Goal: Communication & Community: Answer question/provide support

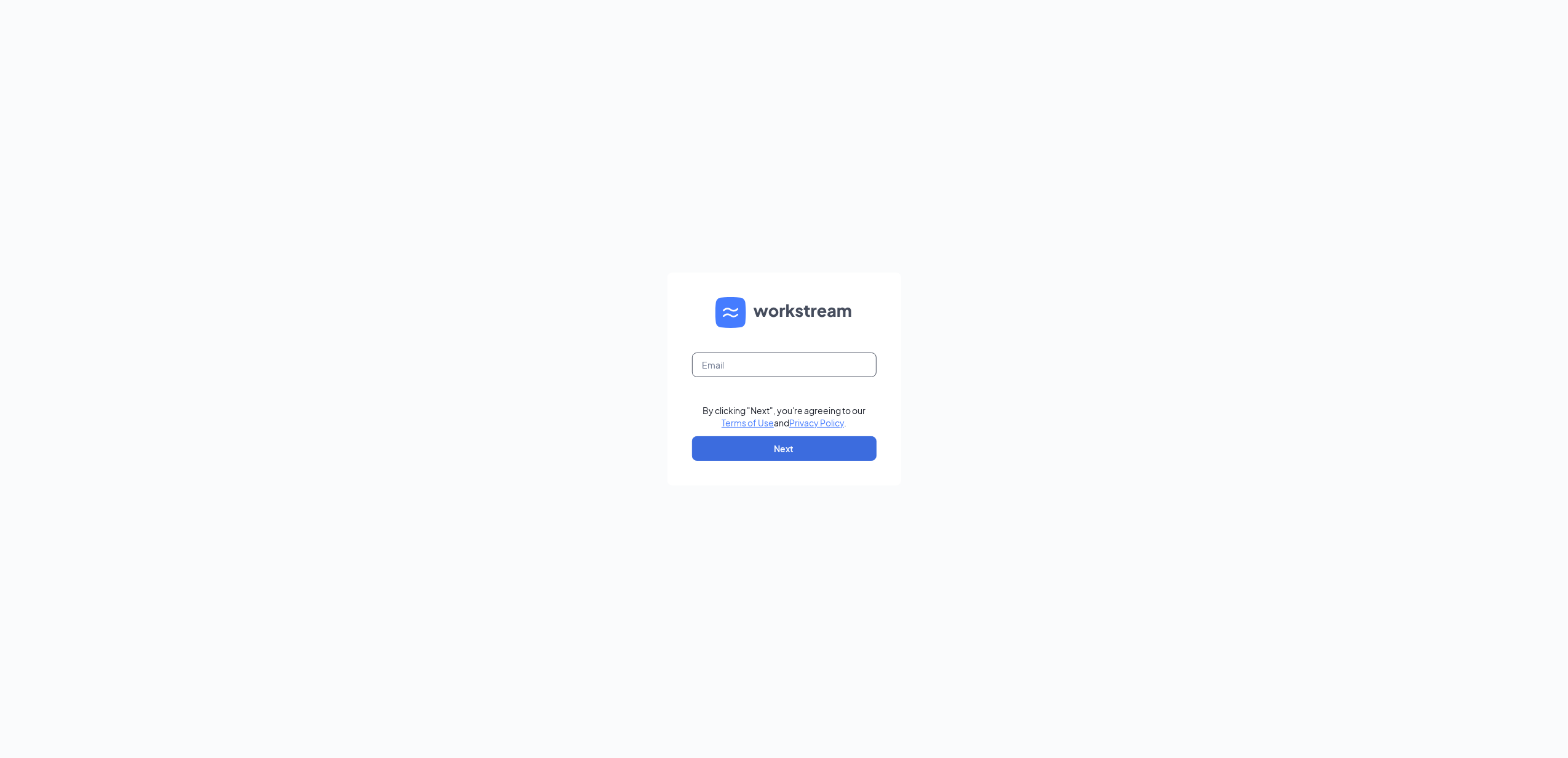
click at [738, 365] on input "text" at bounding box center [784, 364] width 184 height 24
type input "gmsturgis@bleedblue.net"
click at [768, 452] on button "Next" at bounding box center [784, 447] width 184 height 24
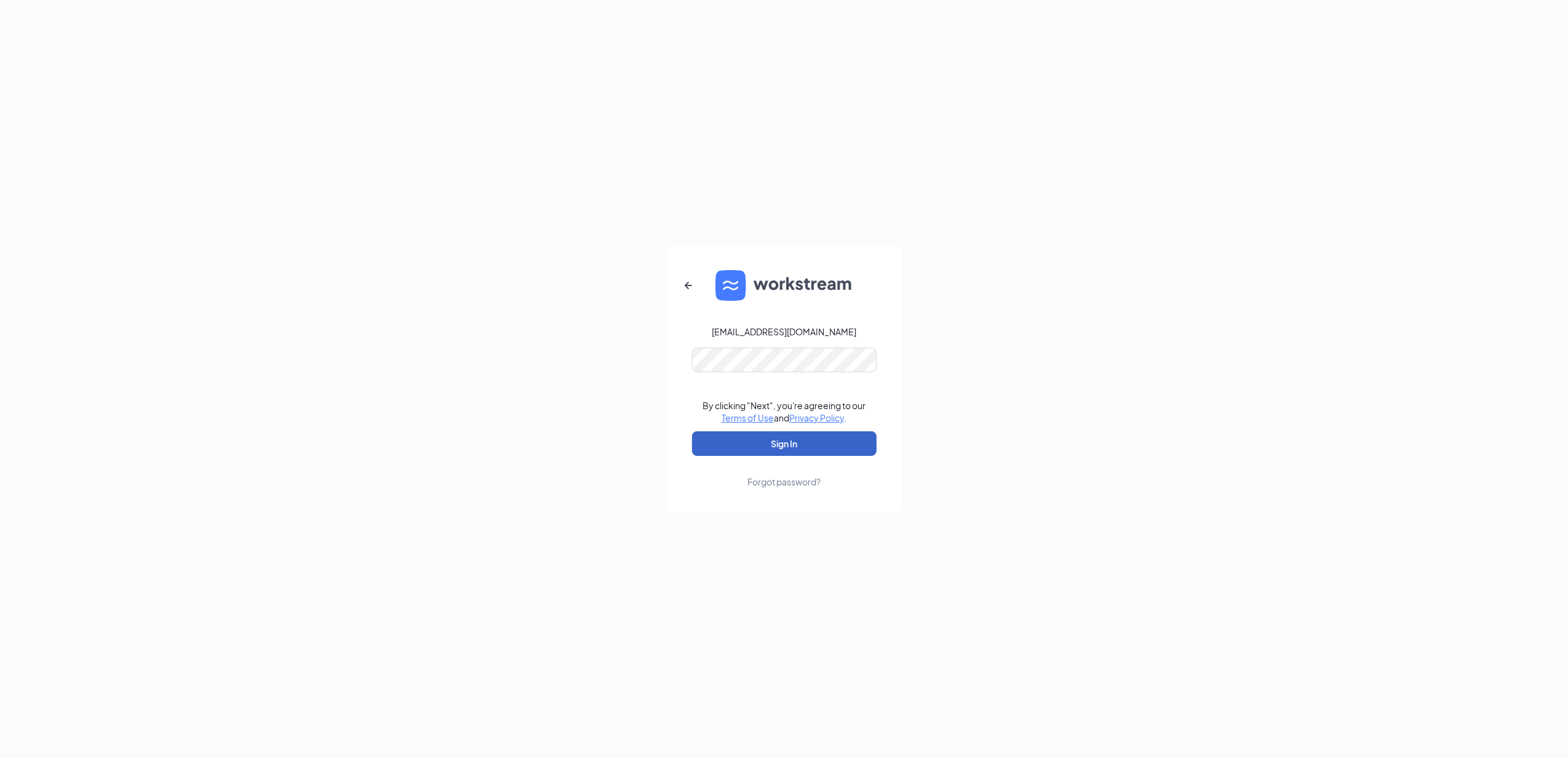
click at [808, 439] on button "Sign In" at bounding box center [784, 443] width 184 height 24
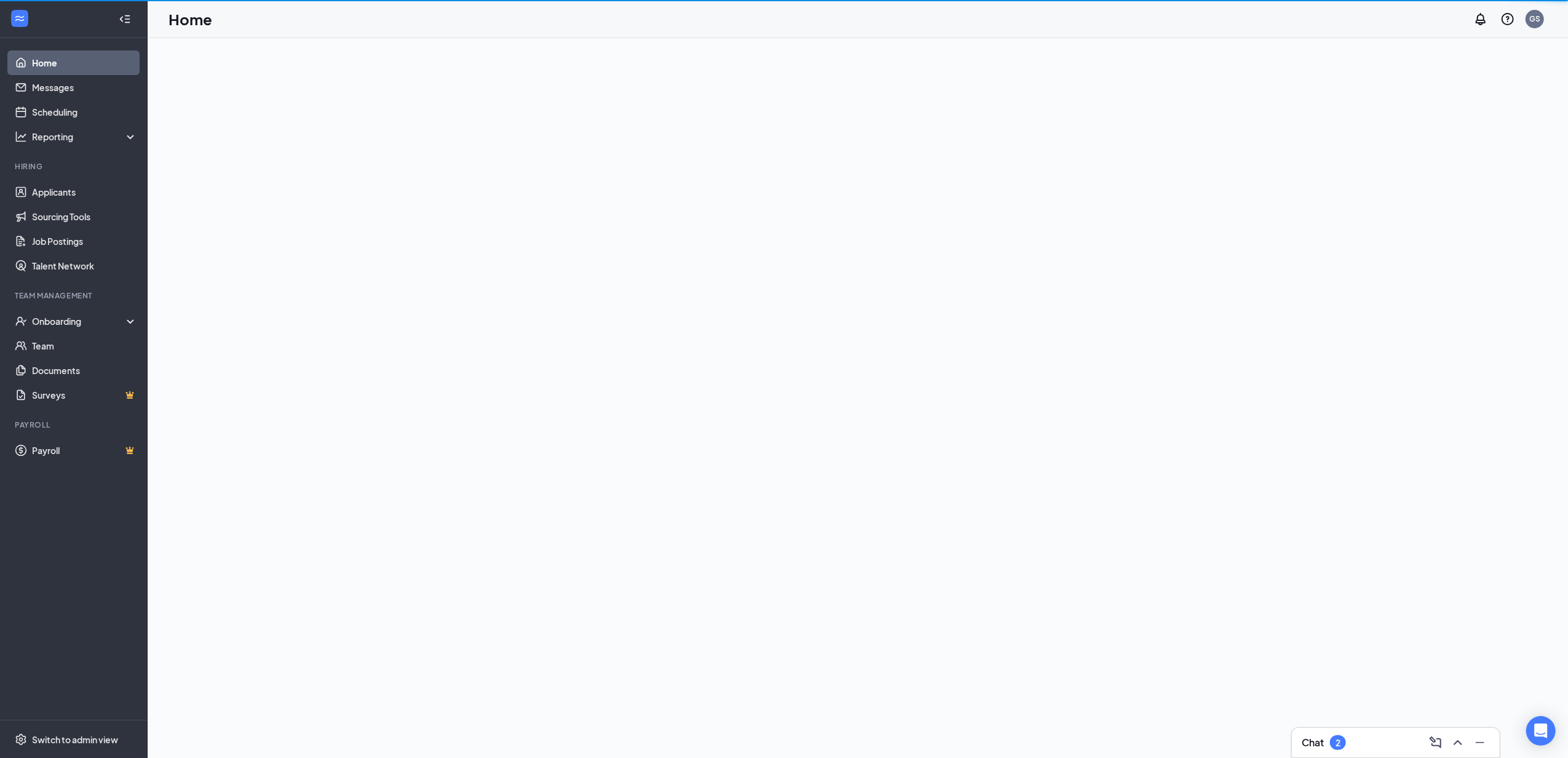
click at [1378, 736] on div "Chat 2" at bounding box center [1395, 743] width 188 height 20
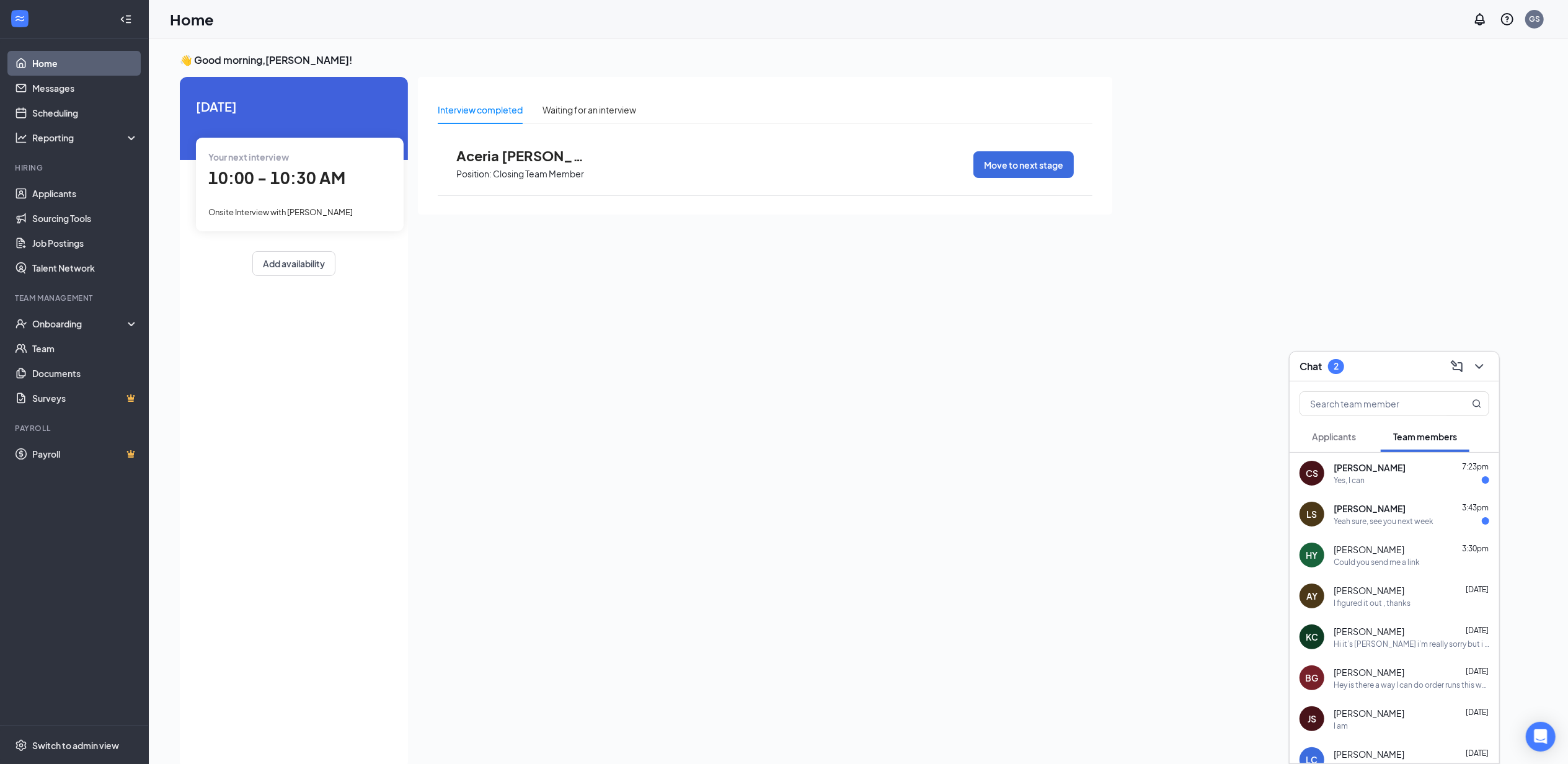
click at [1407, 509] on div "[PERSON_NAME] 3:43pm" at bounding box center [1412, 509] width 156 height 13
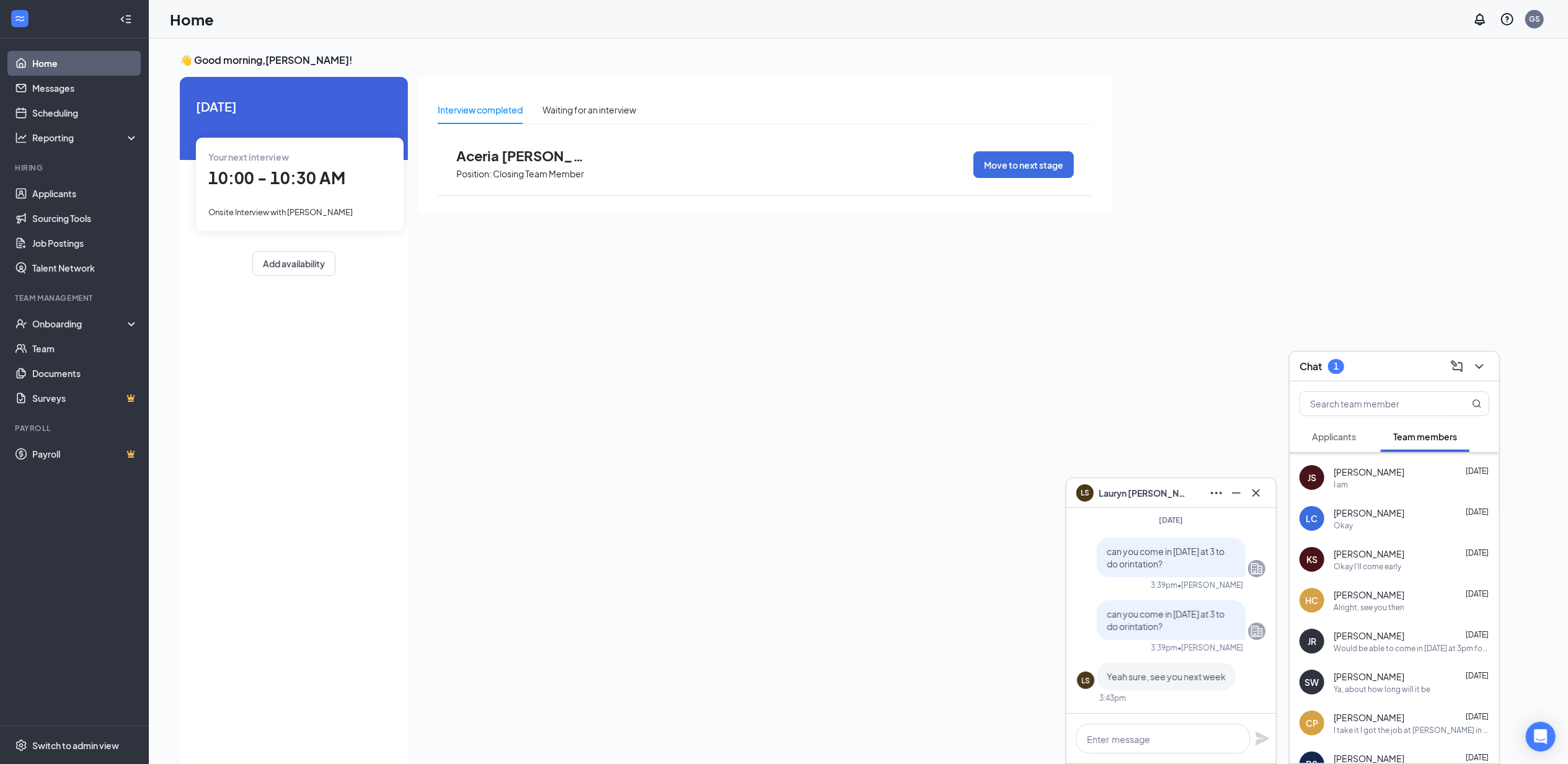
scroll to position [272, 0]
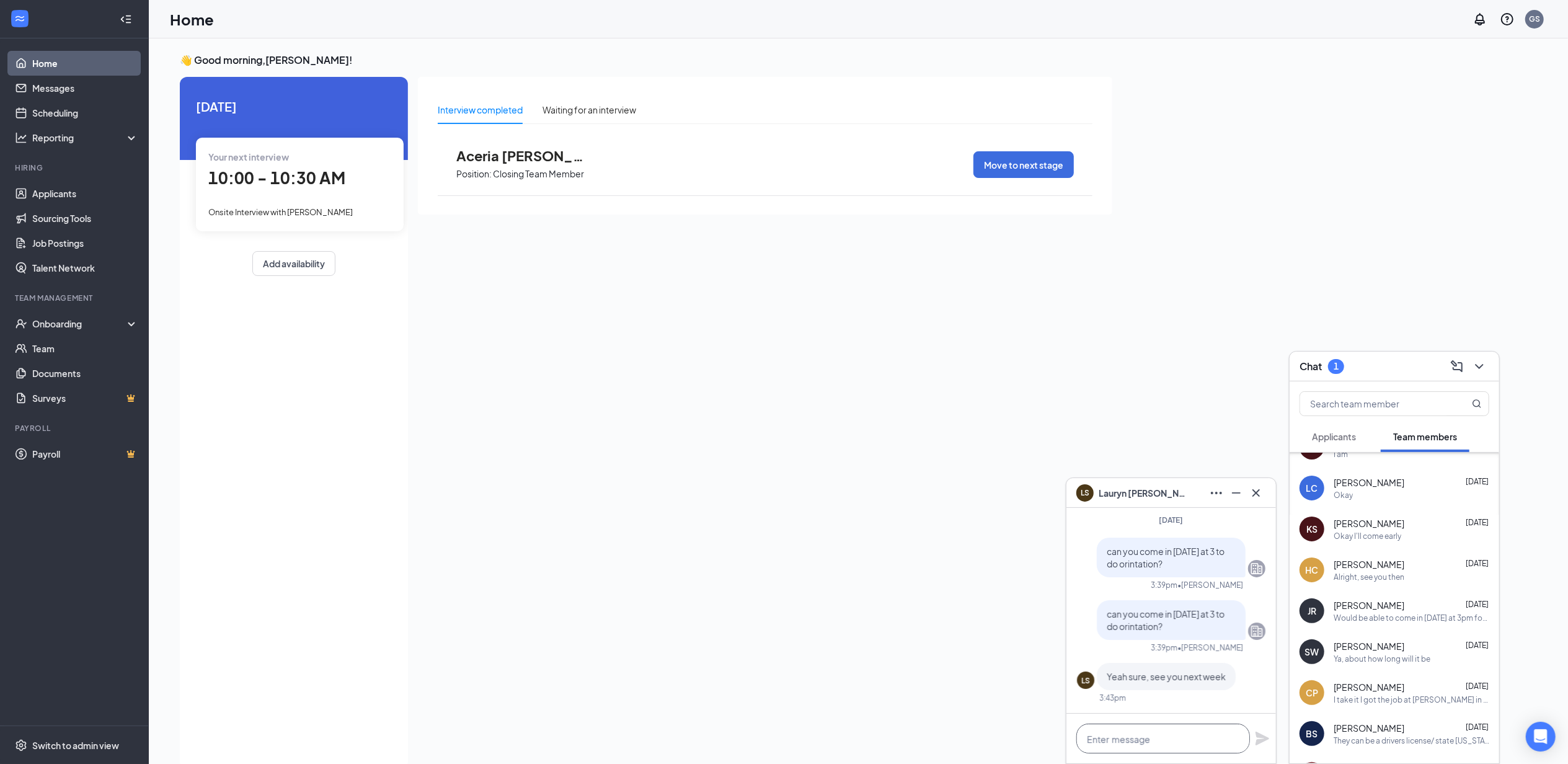
click at [1124, 740] on textarea at bounding box center [1163, 738] width 173 height 30
type textarea "y"
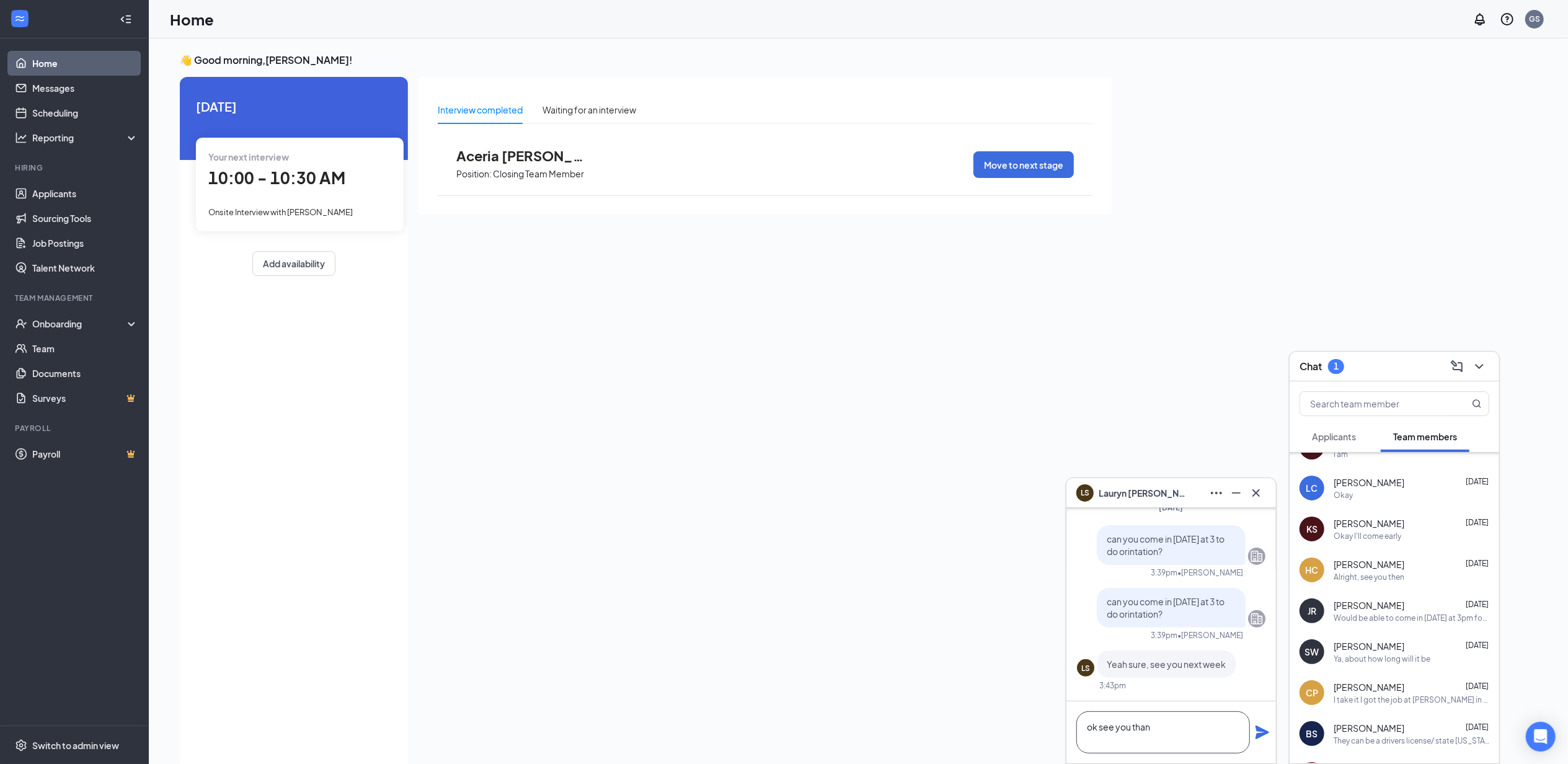
scroll to position [-165, 0]
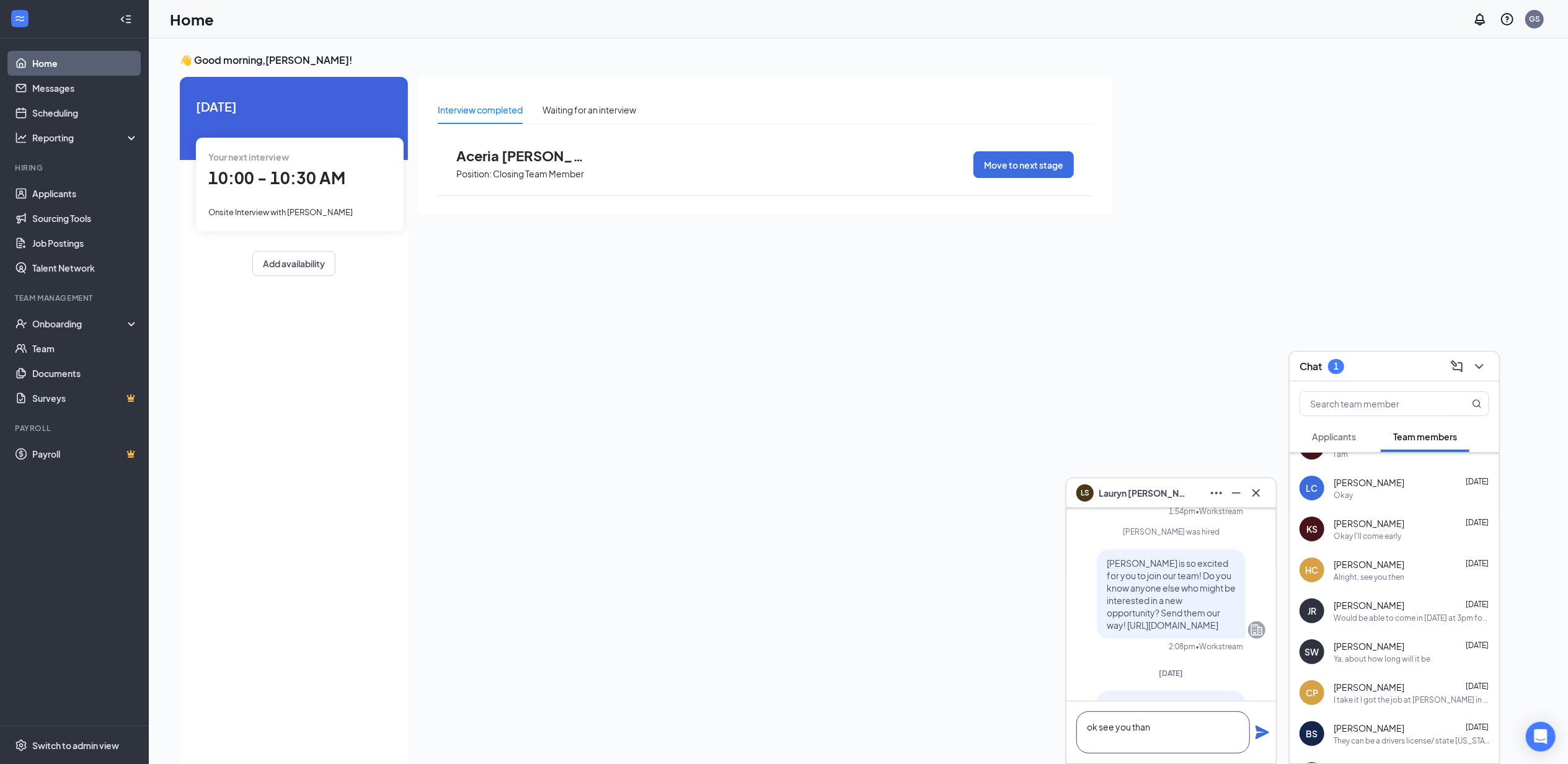
type textarea "ok see you than"
click at [1270, 731] on div "ok see you than" at bounding box center [1171, 732] width 209 height 62
click at [1268, 732] on icon "Plane" at bounding box center [1262, 732] width 14 height 14
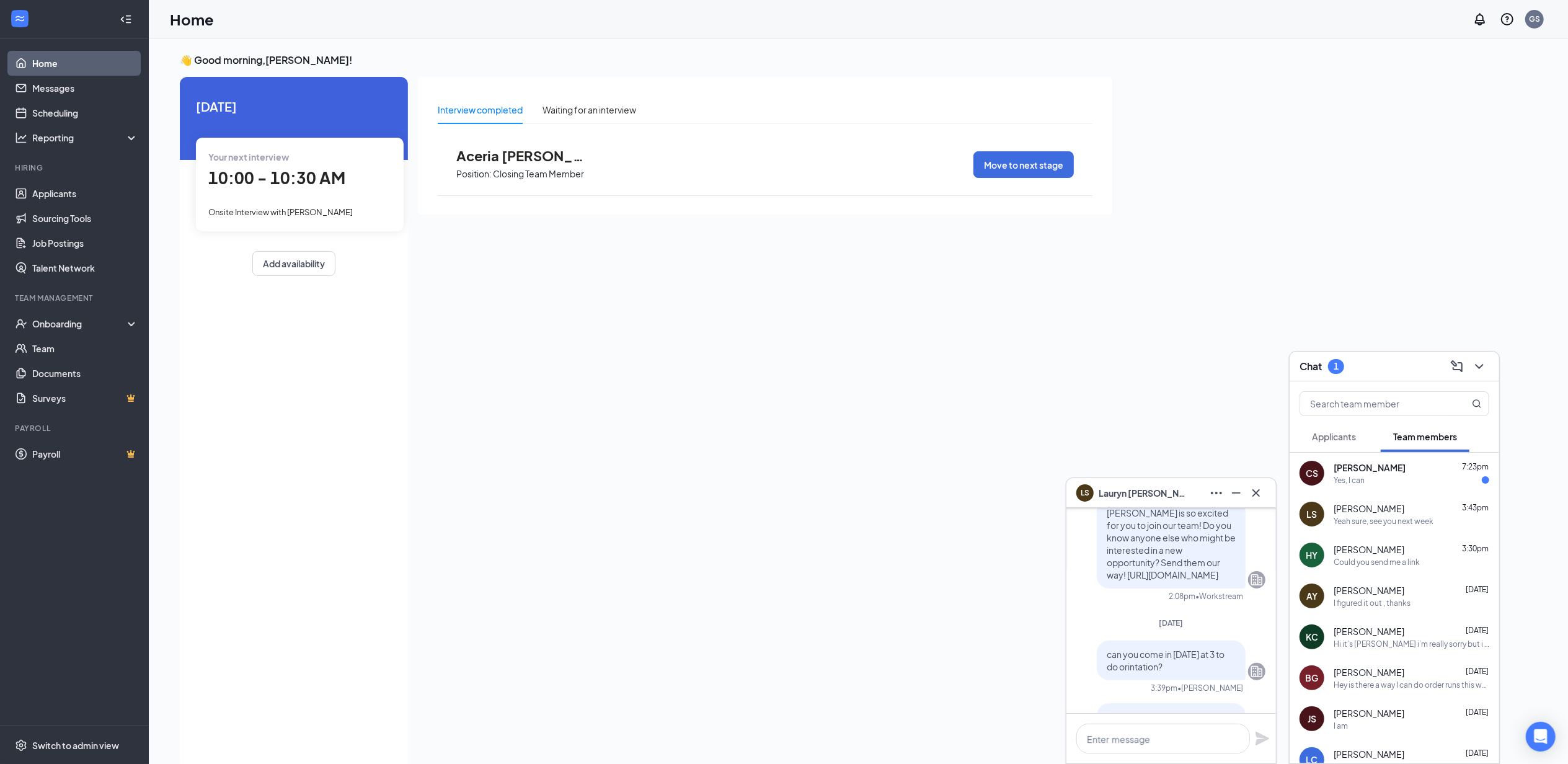
scroll to position [-253, 0]
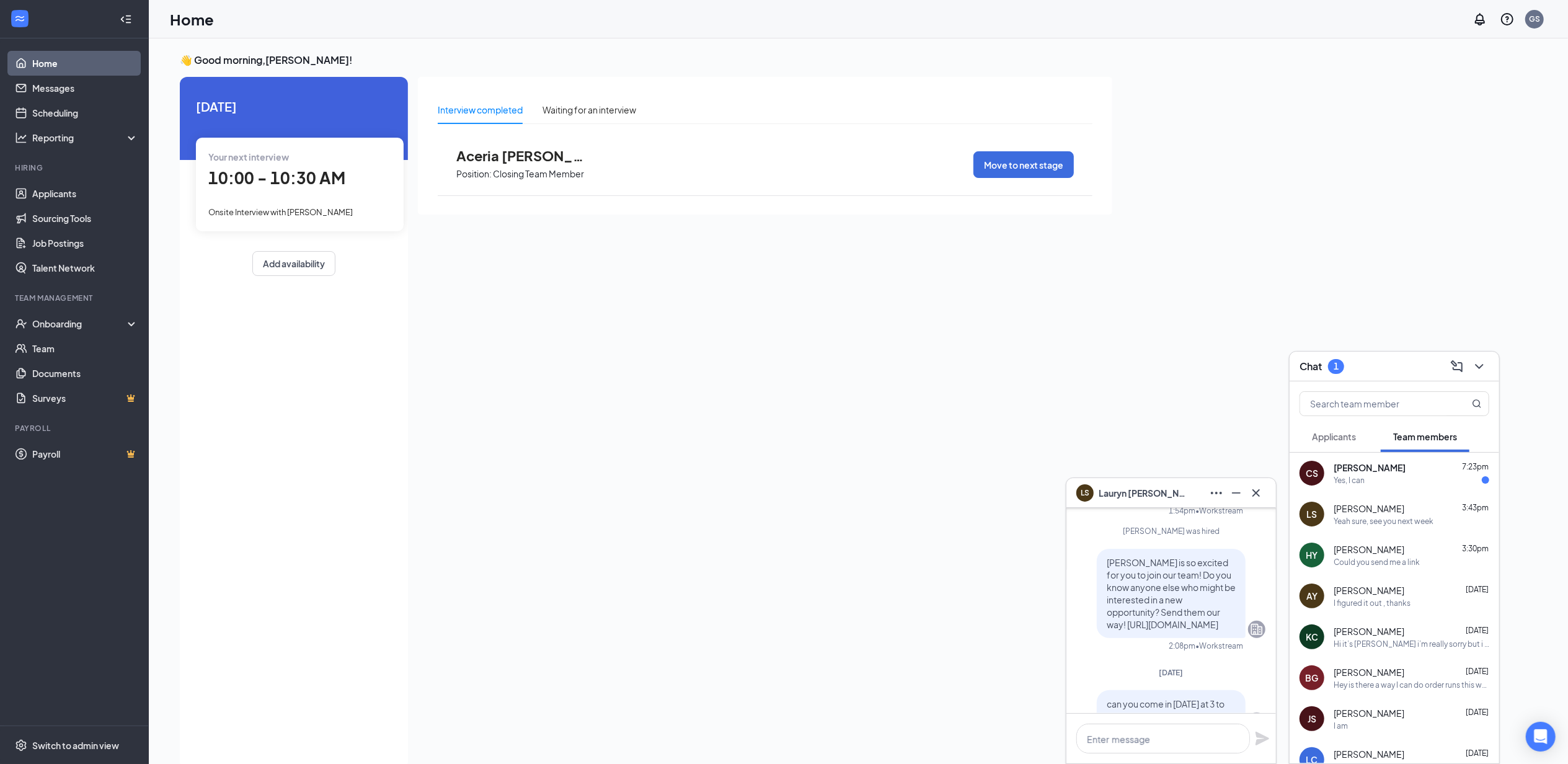
click at [1407, 485] on div "CS [PERSON_NAME] 7:23pm Yes, I can" at bounding box center [1395, 473] width 209 height 41
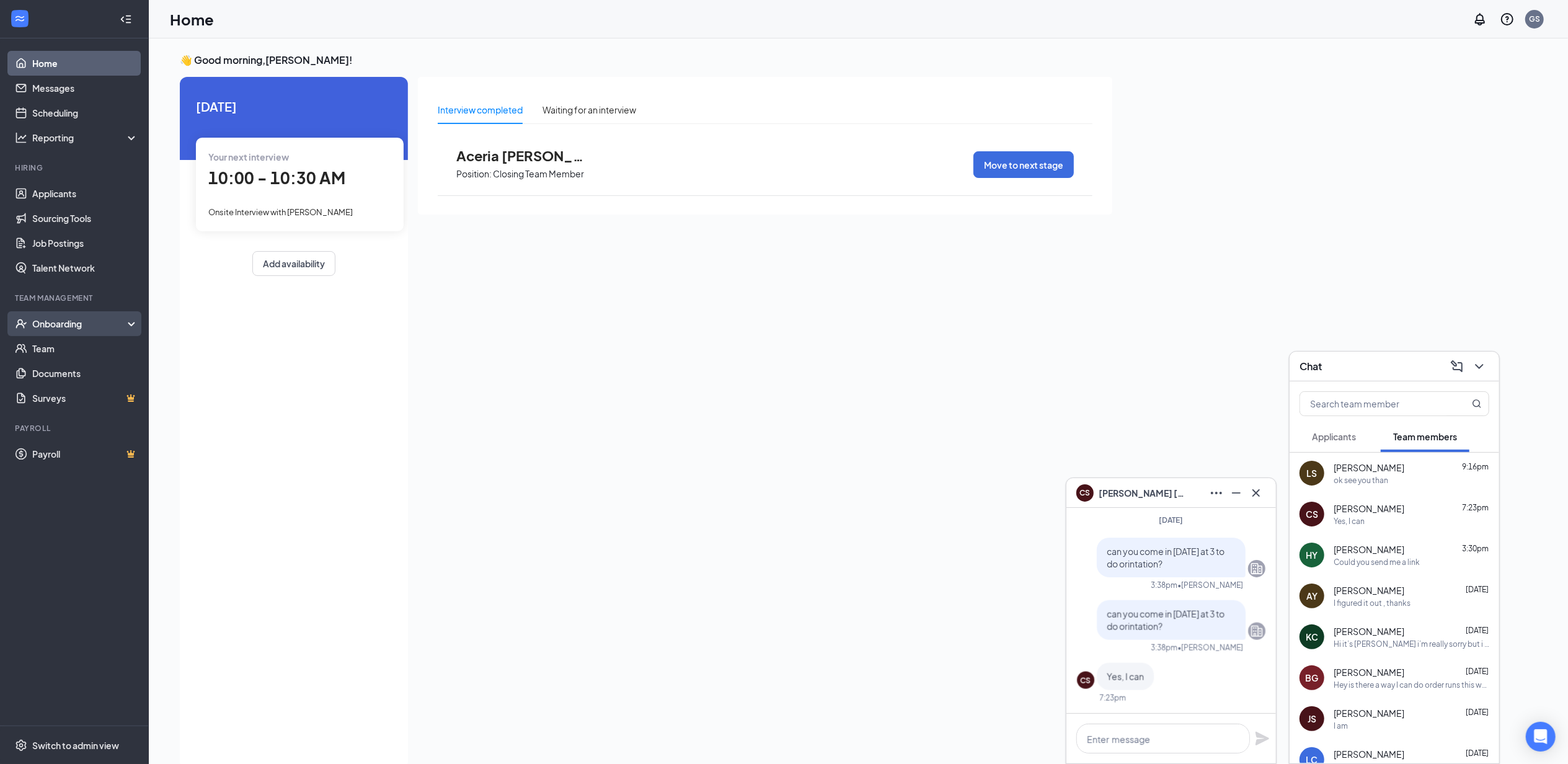
click at [70, 320] on div "Onboarding" at bounding box center [80, 324] width 96 height 13
click at [92, 354] on link "Overview" at bounding box center [86, 348] width 106 height 24
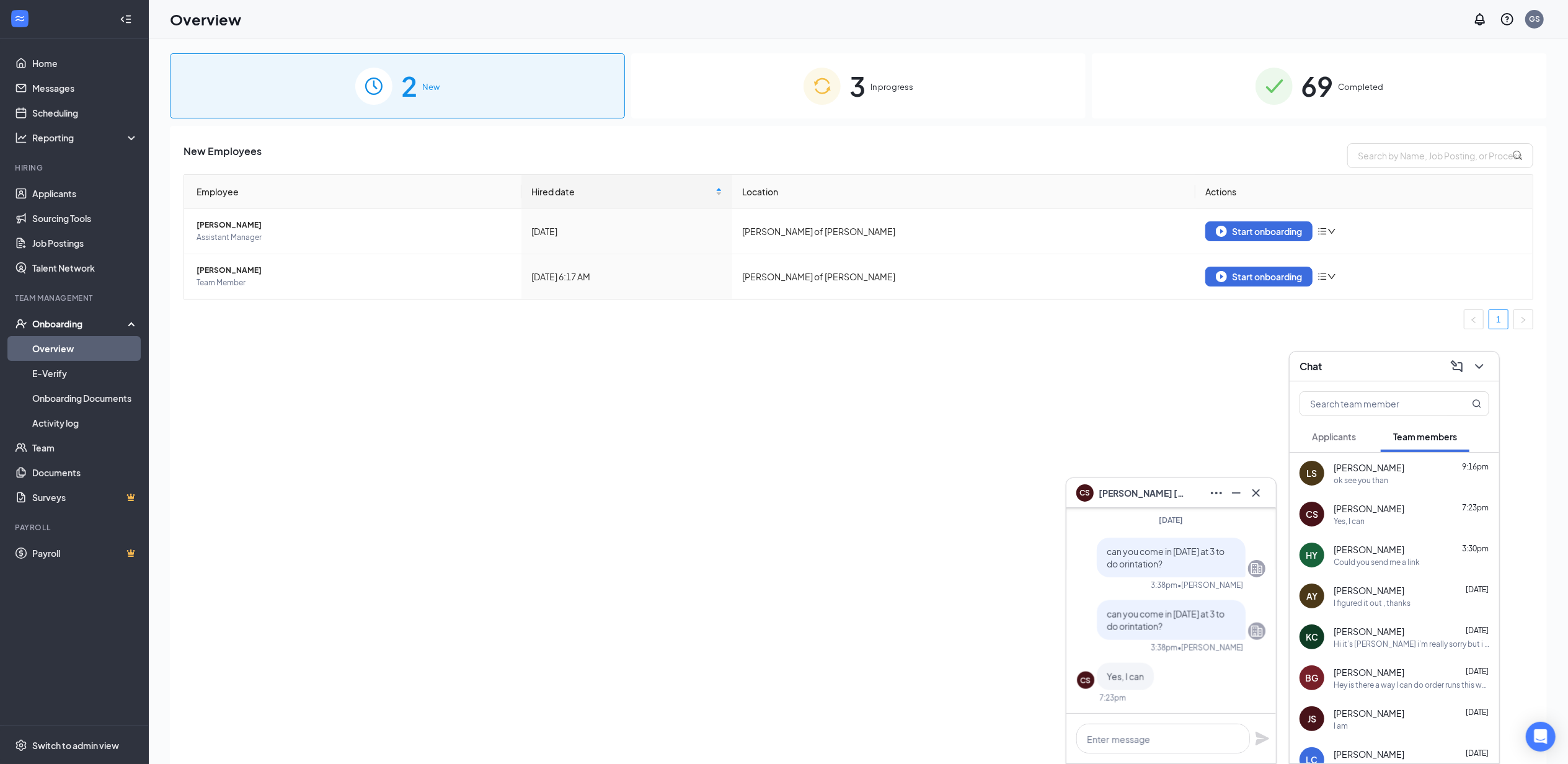
click at [904, 102] on div "3 In progress" at bounding box center [859, 86] width 456 height 65
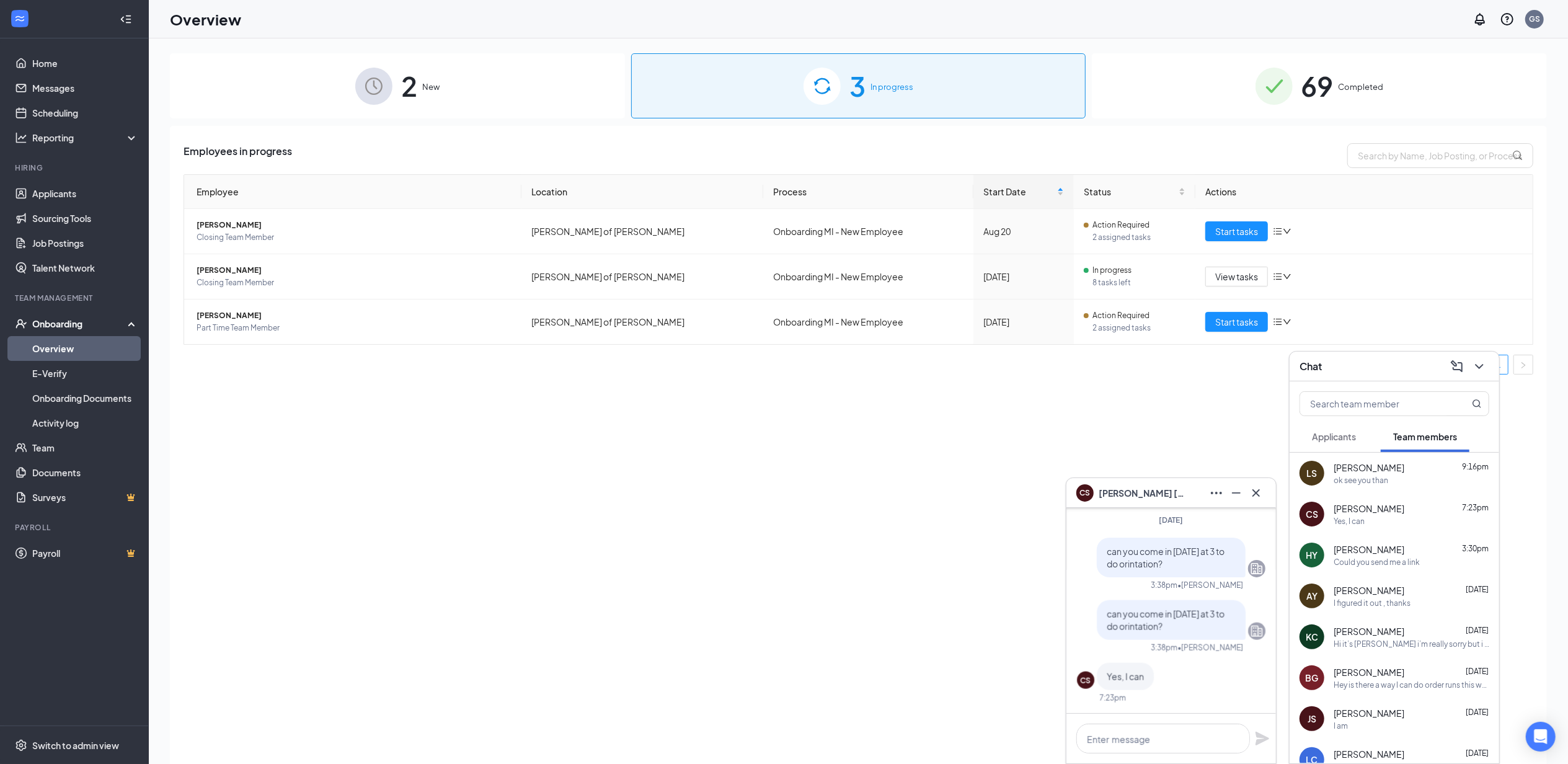
click at [1382, 364] on div "Chat" at bounding box center [1395, 365] width 189 height 19
